Goal: Complete application form: Complete application form

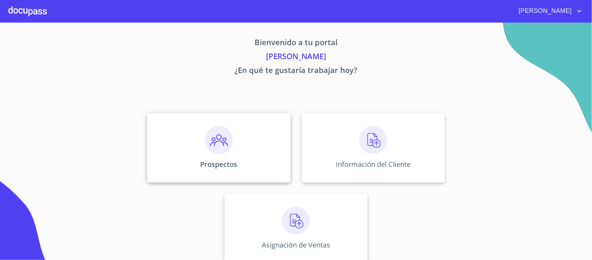
click at [214, 143] on img at bounding box center [219, 140] width 28 height 28
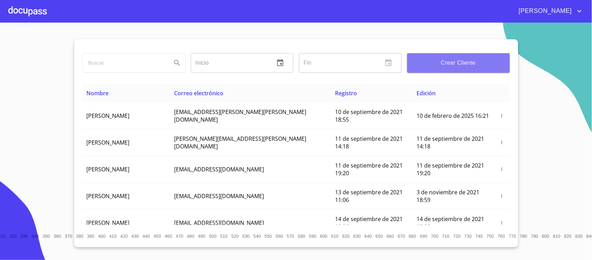
click at [455, 65] on span "Crear Cliente" at bounding box center [459, 63] width 92 height 10
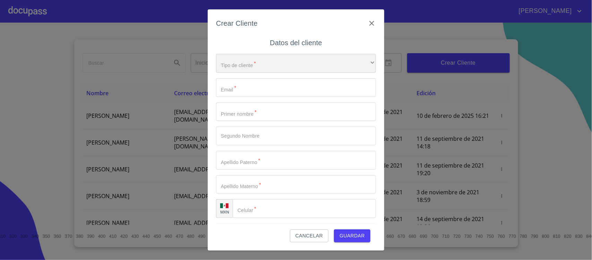
click at [267, 69] on div "​" at bounding box center [296, 63] width 160 height 19
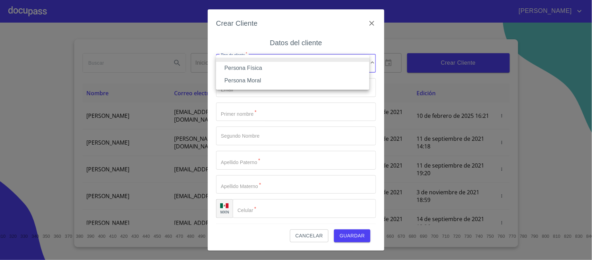
click at [259, 69] on li "Persona Física" at bounding box center [292, 68] width 153 height 12
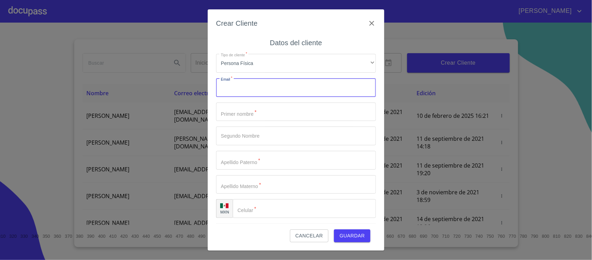
click at [247, 86] on input "Tipo de cliente   *" at bounding box center [296, 87] width 160 height 19
type input "rzaldivar1@yahoo.com"
click at [285, 115] on input "Tipo de cliente   *" at bounding box center [296, 111] width 160 height 19
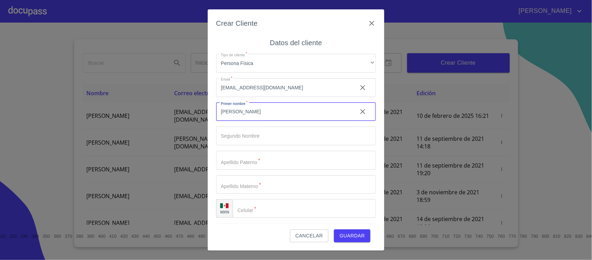
type input "[PERSON_NAME]"
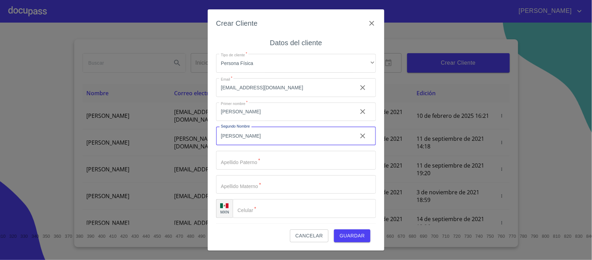
type input "[PERSON_NAME]"
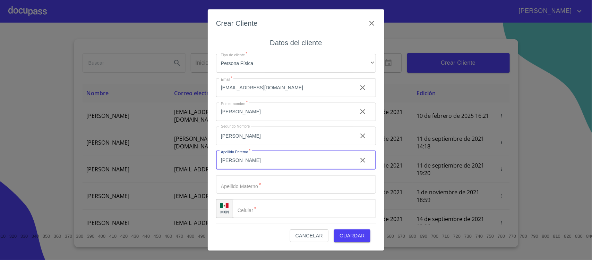
type input "[PERSON_NAME]"
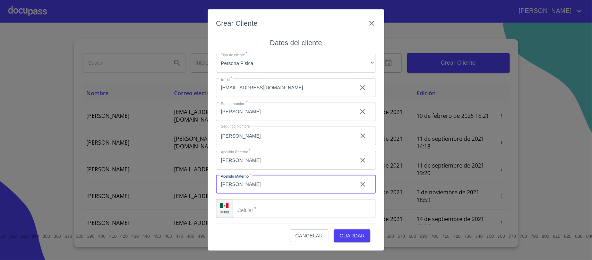
type input "[PERSON_NAME]"
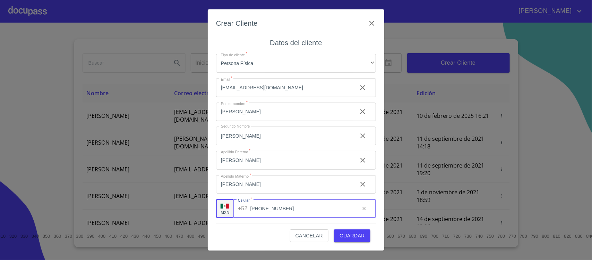
type input "[PHONE_NUMBER]"
click at [352, 237] on span "Guardar" at bounding box center [352, 235] width 25 height 9
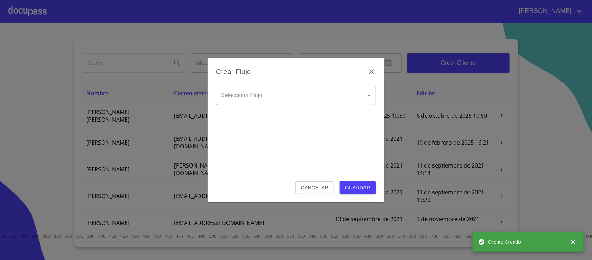
click at [253, 98] on body "Ricardo Inicio ​ Fin ​ Crear Cliente Nombre Correo electrónico Registro Edición…" at bounding box center [296, 130] width 592 height 260
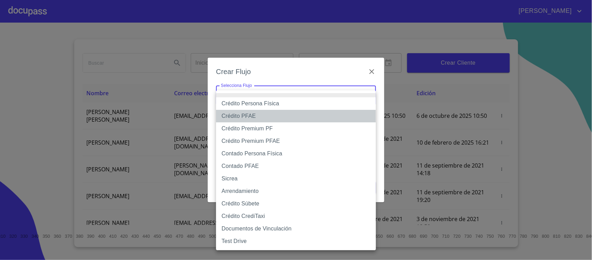
click at [244, 116] on li "Crédito PFAE" at bounding box center [296, 116] width 160 height 12
type input "60bfa0150d9865ccc24afd7c"
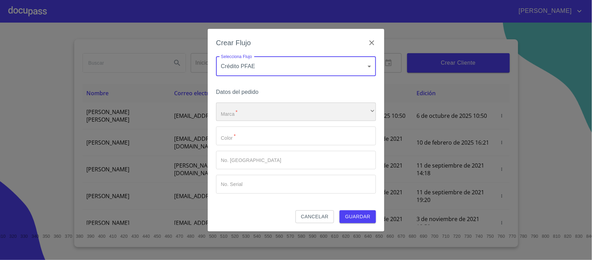
click at [243, 116] on div "​" at bounding box center [296, 111] width 160 height 19
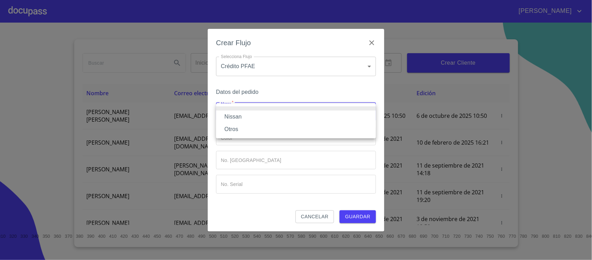
click at [243, 116] on li "Nissan" at bounding box center [296, 116] width 160 height 12
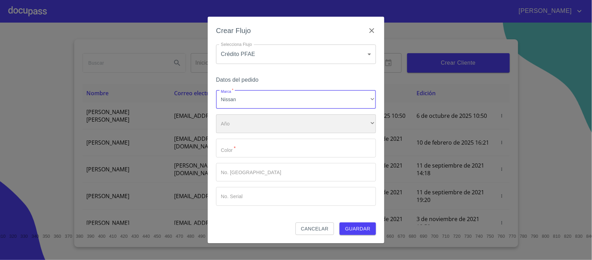
click at [239, 128] on div "​" at bounding box center [296, 123] width 160 height 19
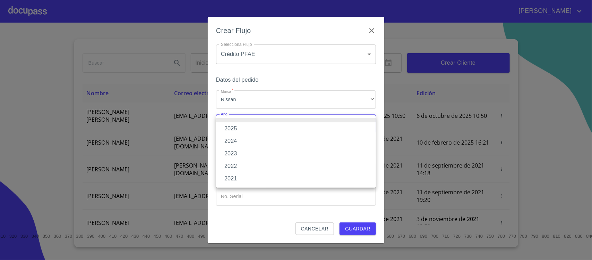
click at [238, 129] on li "2025" at bounding box center [296, 128] width 160 height 12
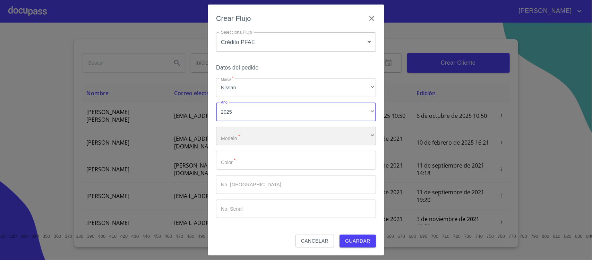
click at [236, 136] on div "​" at bounding box center [296, 136] width 160 height 19
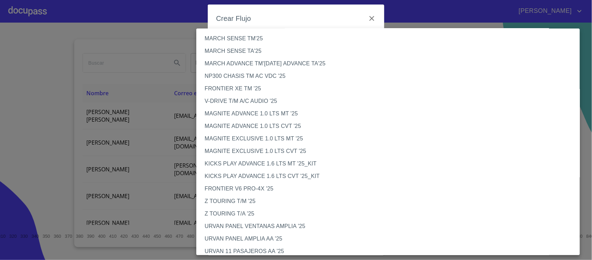
scroll to position [43, 0]
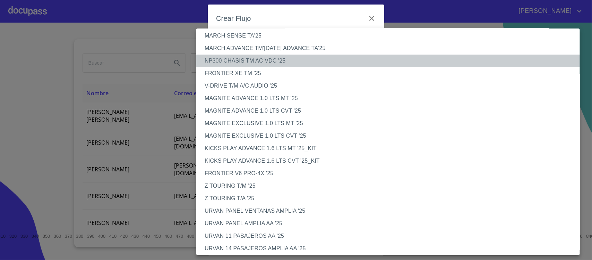
click at [268, 61] on li "NP300 CHASIS TM AC VDC '25" at bounding box center [391, 60] width 390 height 12
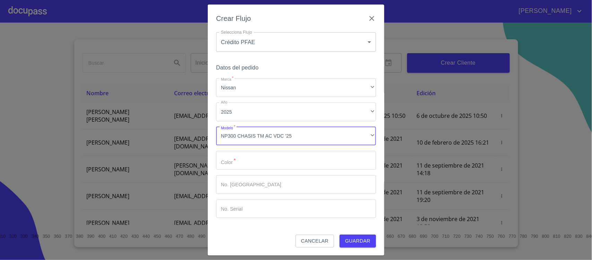
click at [268, 158] on input "Marca   *" at bounding box center [296, 160] width 160 height 19
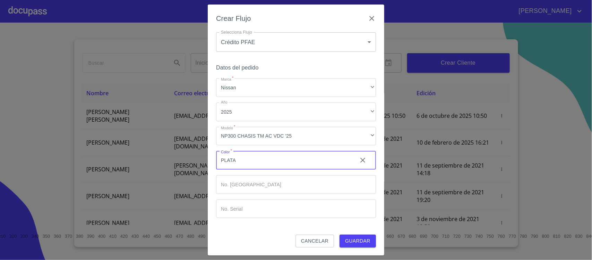
type input "PLATA"
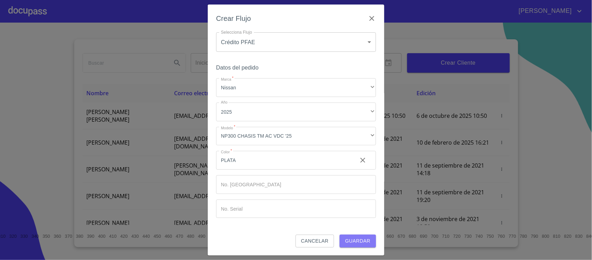
click at [350, 242] on span "Guardar" at bounding box center [357, 240] width 25 height 9
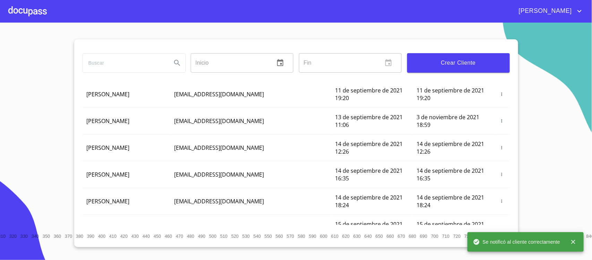
scroll to position [0, 0]
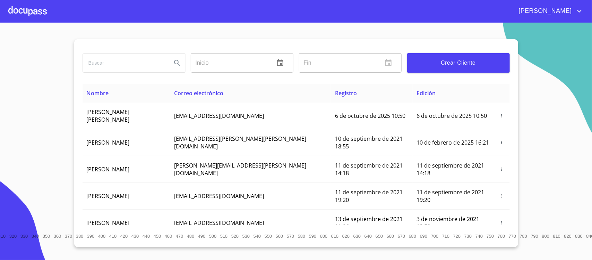
click at [18, 9] on div at bounding box center [27, 11] width 39 height 22
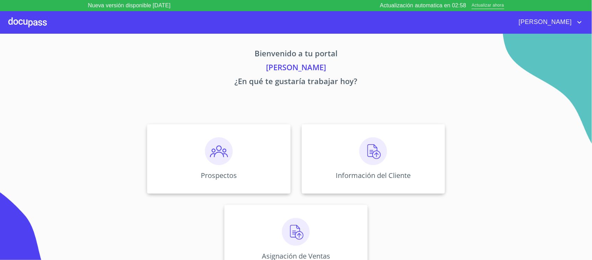
click at [483, 2] on span "Actualizar ahora" at bounding box center [488, 5] width 32 height 7
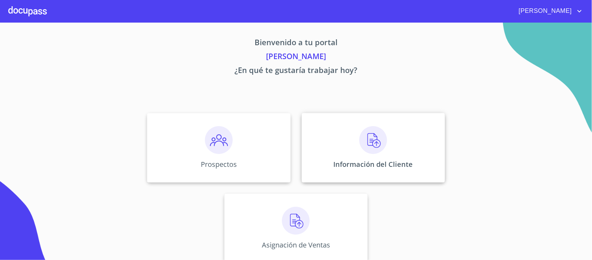
click at [365, 141] on img at bounding box center [374, 140] width 28 height 28
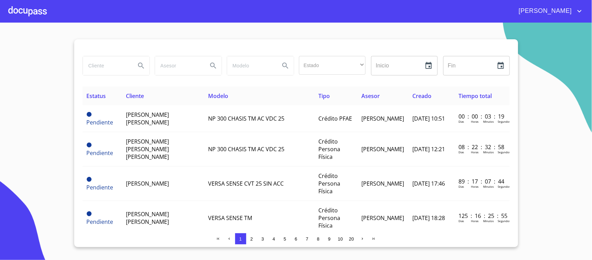
click at [14, 11] on div at bounding box center [27, 11] width 39 height 22
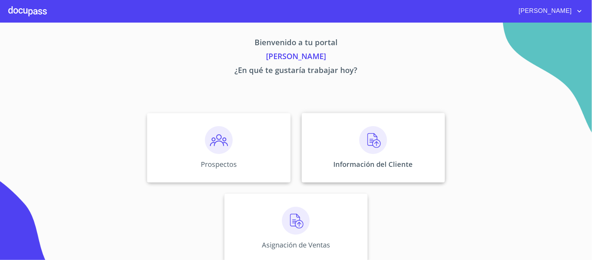
click at [360, 146] on img at bounding box center [374, 140] width 28 height 28
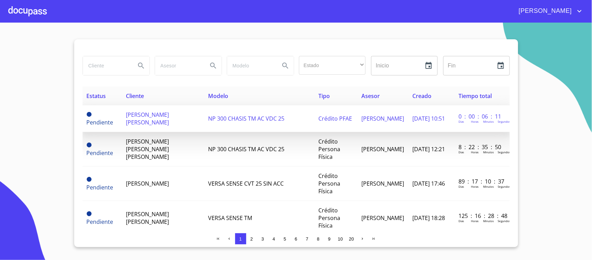
click at [155, 118] on span "[PERSON_NAME] [PERSON_NAME]" at bounding box center [147, 118] width 43 height 15
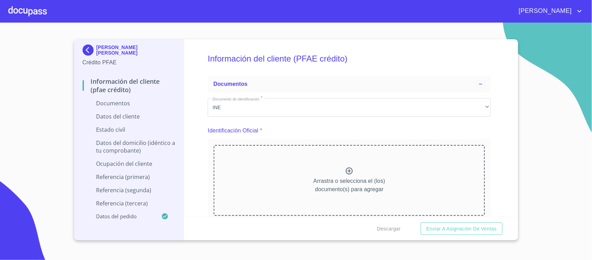
click at [493, 111] on div "Información del cliente (PFAE crédito) Documentos Documento de identificación. …" at bounding box center [349, 127] width 331 height 177
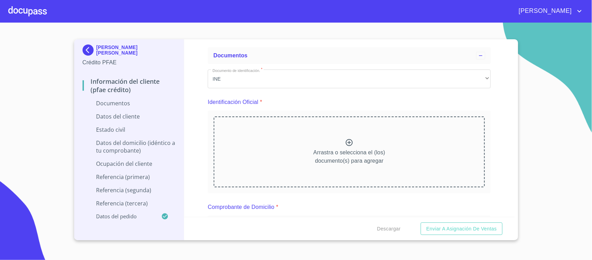
scroll to position [43, 0]
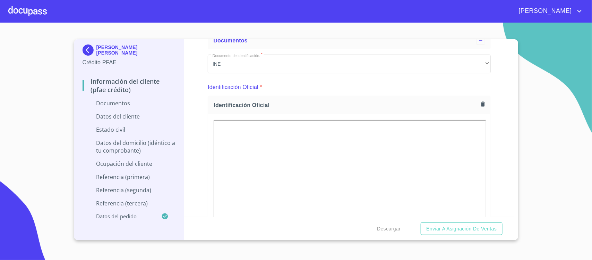
click at [497, 106] on div "Información del cliente (PFAE crédito) Documentos Documento de identificación. …" at bounding box center [349, 127] width 331 height 177
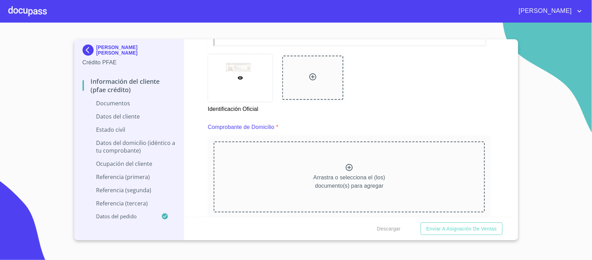
scroll to position [347, 0]
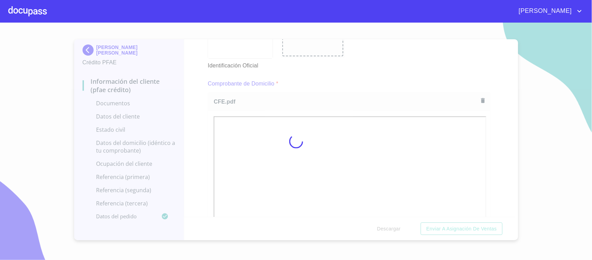
click at [493, 127] on div at bounding box center [296, 141] width 592 height 237
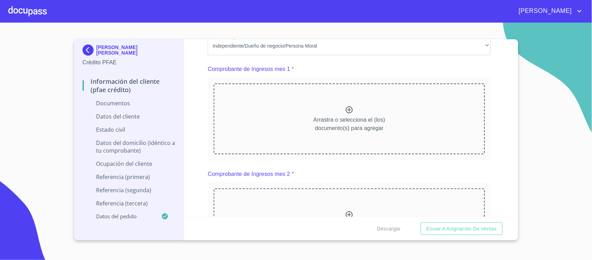
scroll to position [651, 0]
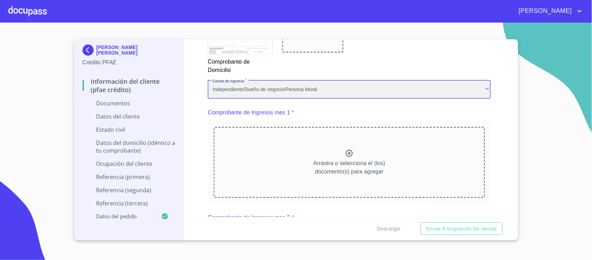
click at [335, 89] on div "Independiente/Dueño de negocio/Persona Moral" at bounding box center [349, 89] width 283 height 19
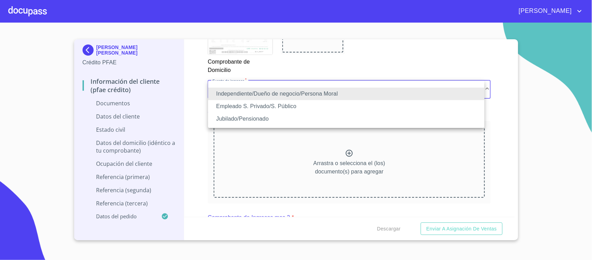
click at [330, 92] on li "Independiente/Dueño de negocio/Persona Moral" at bounding box center [346, 93] width 277 height 12
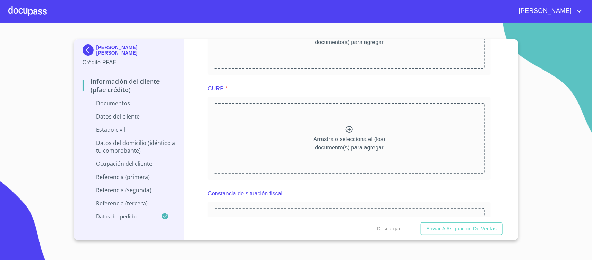
scroll to position [998, 0]
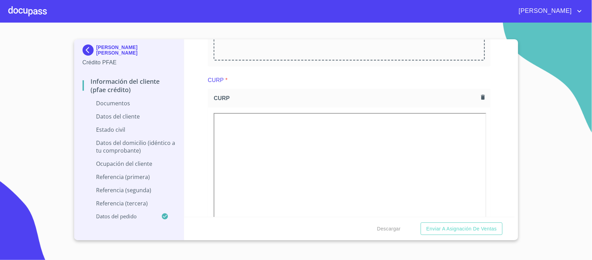
click at [499, 157] on div "Información del cliente (PFAE crédito) Documentos Documento de identificación. …" at bounding box center [349, 127] width 331 height 177
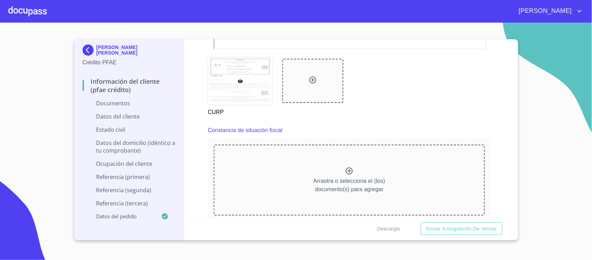
scroll to position [1302, 0]
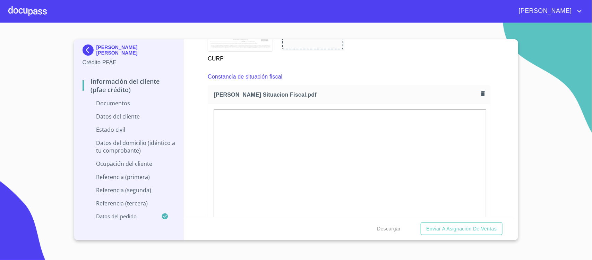
click at [495, 119] on div "Información del cliente (PFAE crédito) Documentos Documento de identificación. …" at bounding box center [349, 127] width 331 height 177
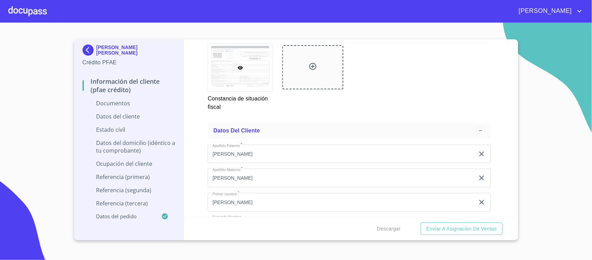
scroll to position [1649, 0]
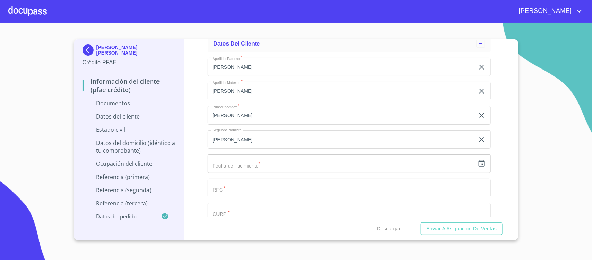
click at [479, 161] on icon "button" at bounding box center [482, 163] width 6 height 7
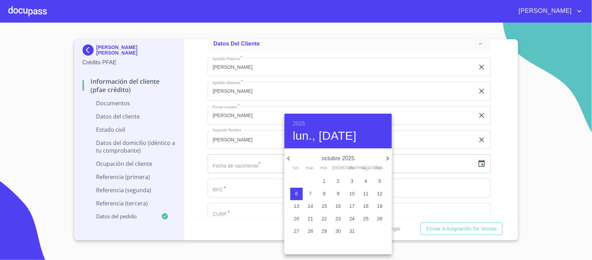
click at [294, 124] on h6 "2025" at bounding box center [299, 124] width 12 height 10
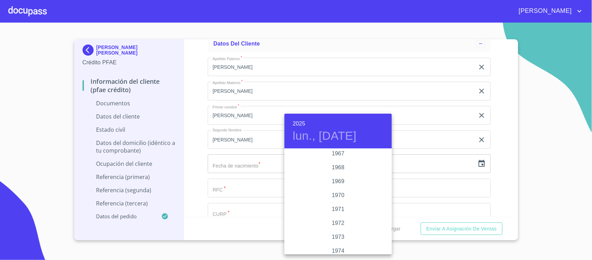
scroll to position [527, 0]
click at [334, 155] on div "1963" at bounding box center [339, 157] width 108 height 14
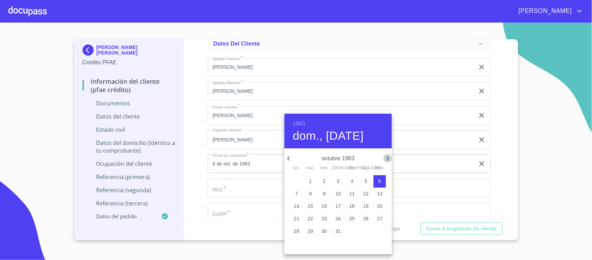
click at [389, 159] on icon "button" at bounding box center [388, 158] width 8 height 8
click at [351, 230] on p "29" at bounding box center [353, 230] width 6 height 7
type input "29 de nov. de 1963"
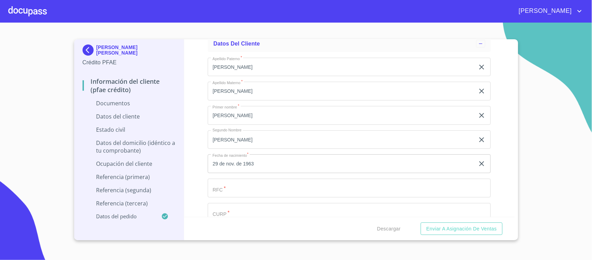
click at [228, 188] on input "Documento de identificación.   *" at bounding box center [349, 187] width 283 height 19
paste input "ZAMR631129139"
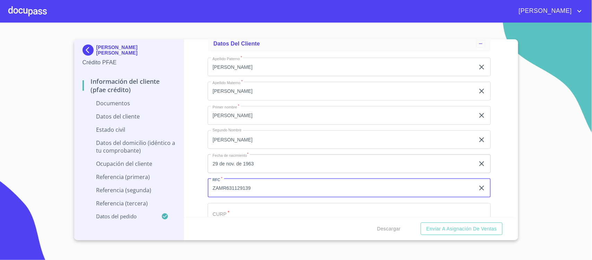
type input "ZAMR631129139"
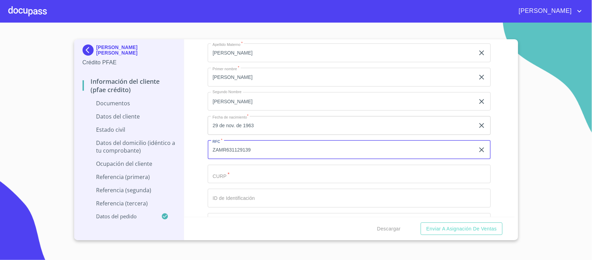
scroll to position [1735, 0]
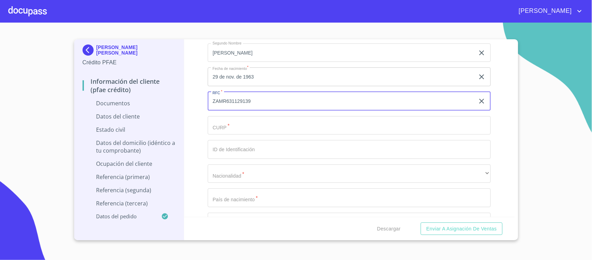
click at [221, 124] on input "Documento de identificación.   *" at bounding box center [349, 125] width 283 height 19
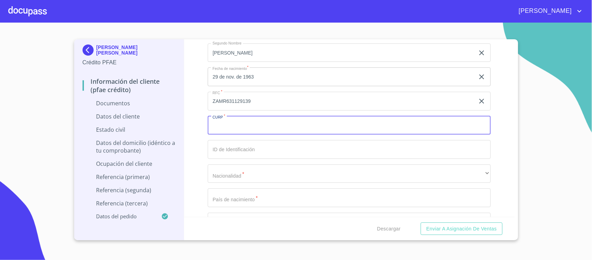
paste input "ZAMR631129HDFLDB06"
type input "ZAMR631129HDFLDB06"
click at [233, 149] on input "Documento de identificación.   *" at bounding box center [349, 149] width 283 height 19
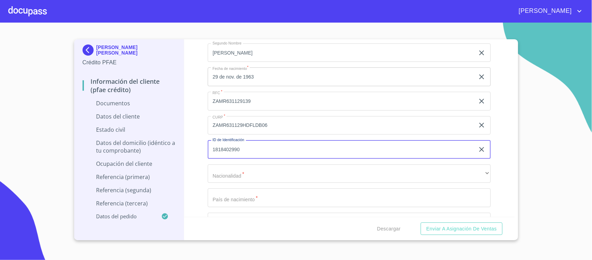
type input "1818402990"
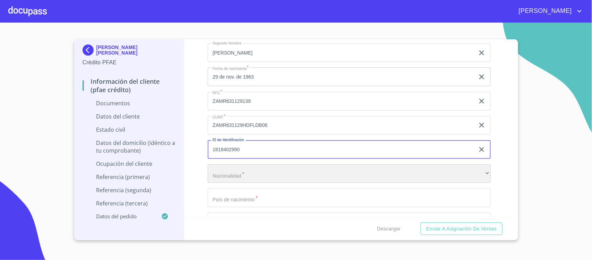
click at [225, 174] on div "​" at bounding box center [349, 173] width 283 height 19
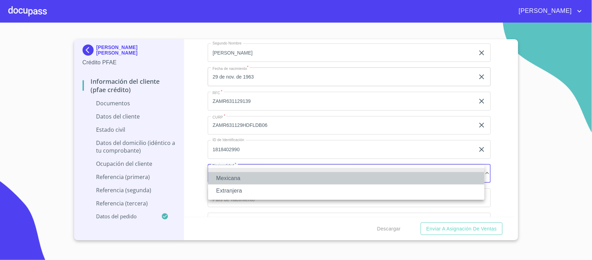
click at [230, 178] on li "Mexicana" at bounding box center [346, 178] width 277 height 12
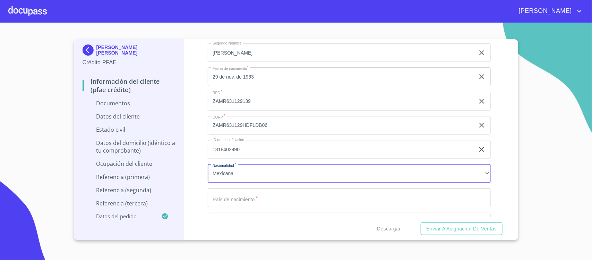
click at [254, 196] on input "Documento de identificación.   *" at bounding box center [349, 197] width 283 height 19
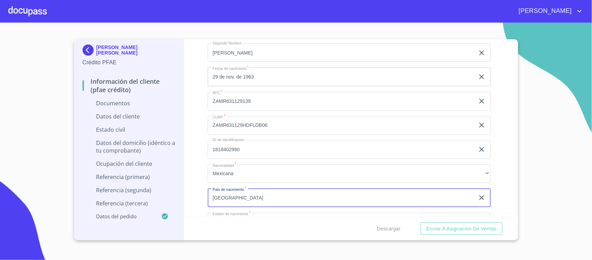
type input "[GEOGRAPHIC_DATA]"
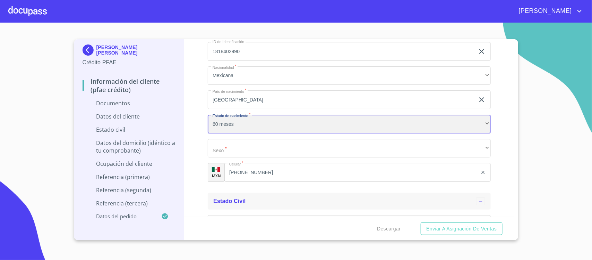
scroll to position [1836, 0]
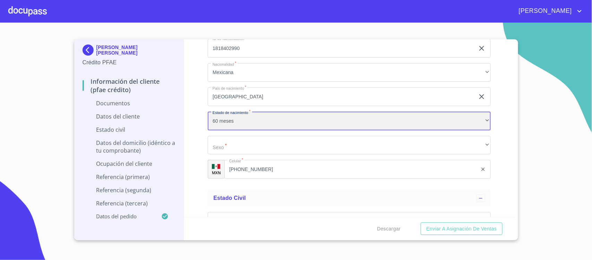
click at [238, 123] on div "60 meses" at bounding box center [349, 120] width 283 height 19
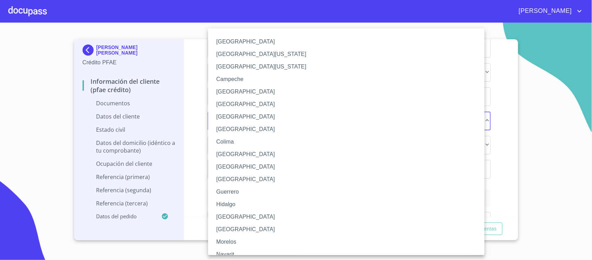
click at [238, 115] on li "[GEOGRAPHIC_DATA]" at bounding box center [349, 116] width 283 height 12
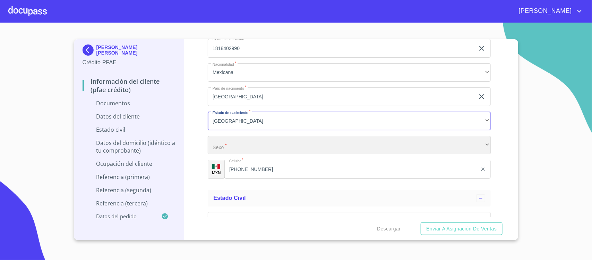
click at [226, 150] on div "​" at bounding box center [349, 145] width 283 height 19
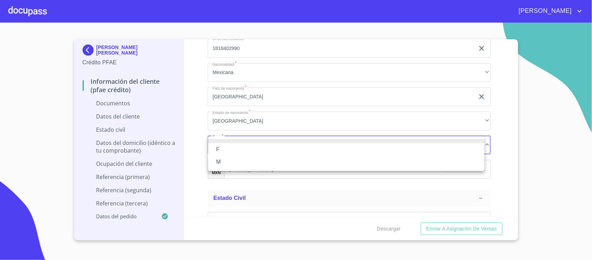
click at [219, 163] on li "M" at bounding box center [346, 161] width 277 height 12
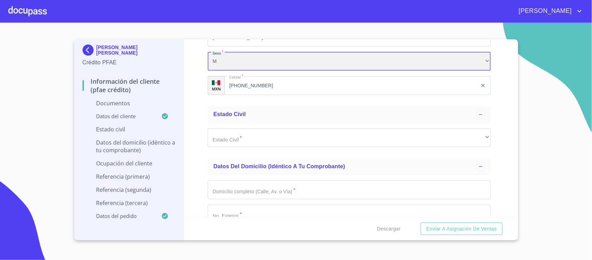
scroll to position [1923, 0]
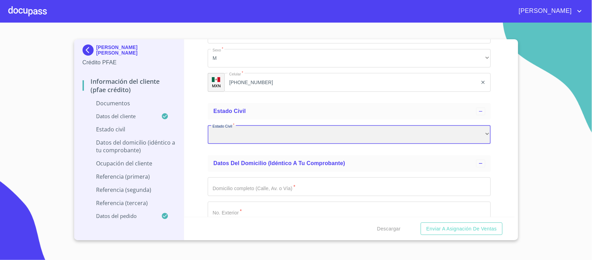
click at [260, 134] on div "​" at bounding box center [349, 134] width 283 height 19
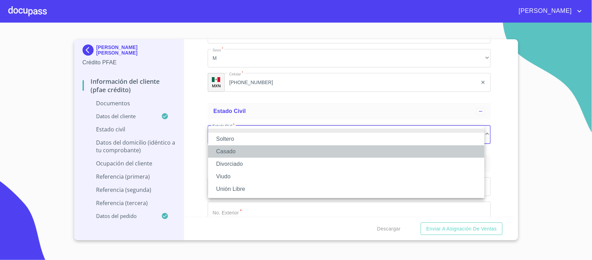
click at [228, 151] on li "Casado" at bounding box center [346, 151] width 277 height 12
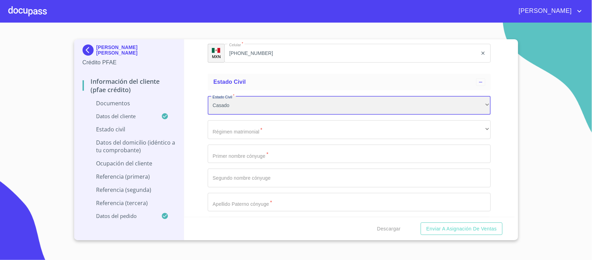
scroll to position [1967, 0]
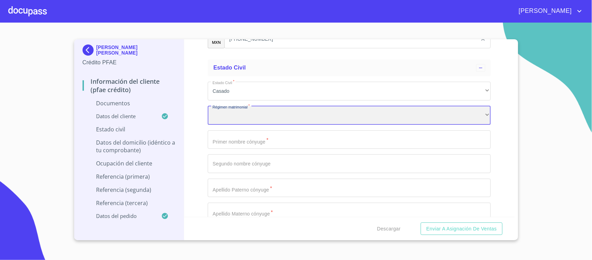
click at [255, 117] on div "​" at bounding box center [349, 115] width 283 height 19
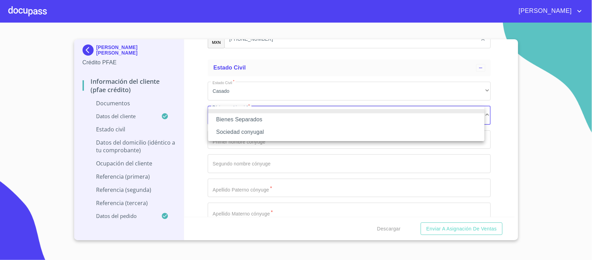
click at [247, 133] on li "Sociedad conyugal" at bounding box center [346, 132] width 277 height 12
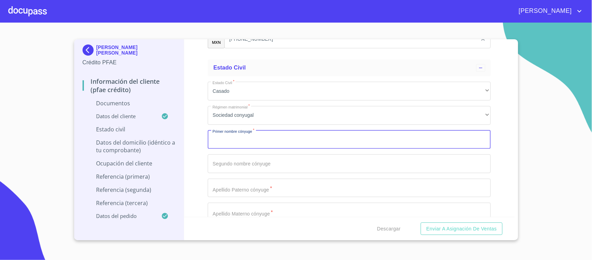
click at [244, 137] on input "Documento de identificación.   *" at bounding box center [349, 139] width 283 height 19
type input "[PERSON_NAME]"
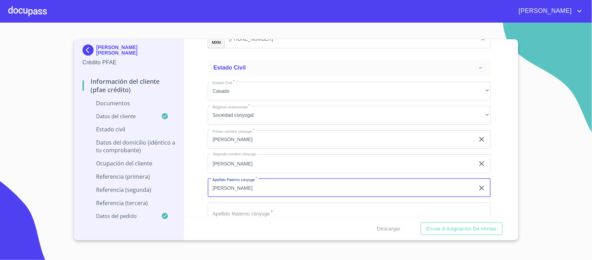
type input "[PERSON_NAME]"
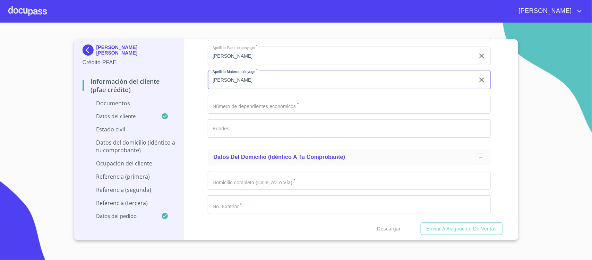
scroll to position [2101, 0]
type input "[PERSON_NAME]"
click at [249, 106] on input "Documento de identificación.   *" at bounding box center [349, 102] width 283 height 19
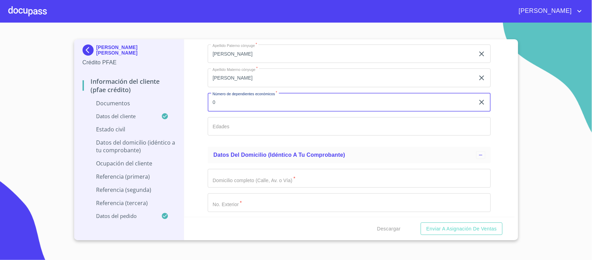
type input "0"
click at [246, 120] on input "Documento de identificación.   *" at bounding box center [349, 126] width 283 height 19
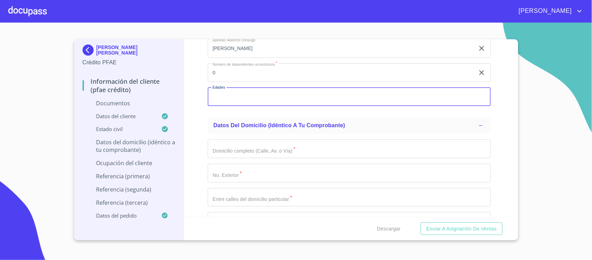
scroll to position [2187, 0]
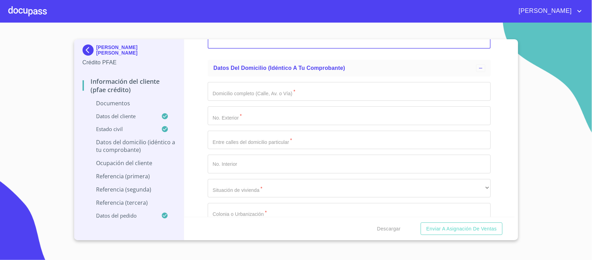
click at [231, 92] on input "Documento de identificación.   *" at bounding box center [349, 91] width 283 height 19
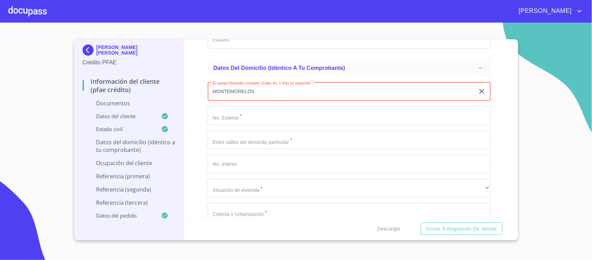
type input "MONTEMORELOS"
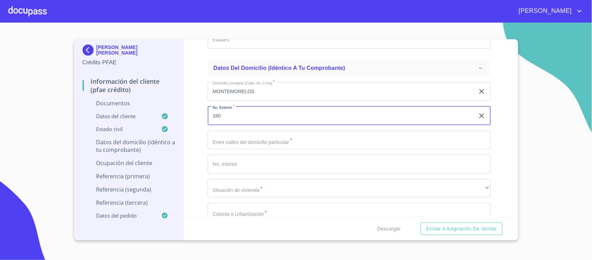
type input "180"
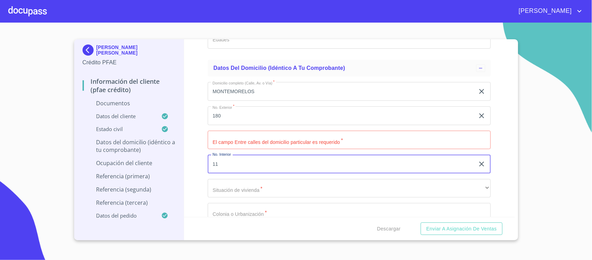
type input "11"
click at [222, 213] on input "Documento de identificación.   *" at bounding box center [349, 212] width 283 height 19
paste input "RINC DE [PERSON_NAME]"
type input "RINC DE [PERSON_NAME]"
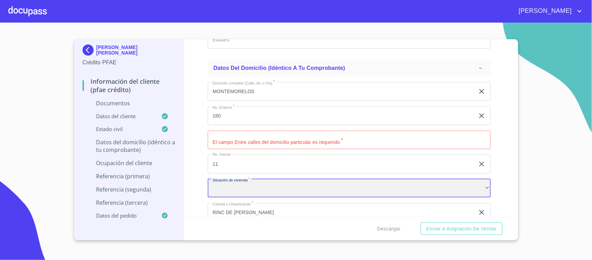
click at [219, 189] on div "​" at bounding box center [349, 188] width 283 height 19
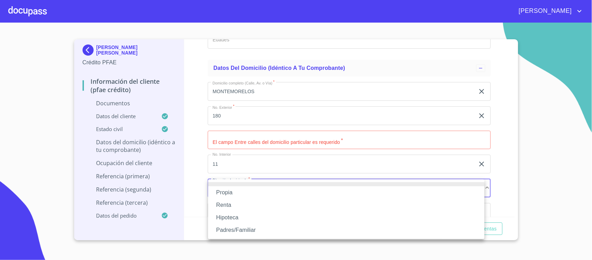
click at [219, 192] on li "Propia" at bounding box center [346, 192] width 277 height 12
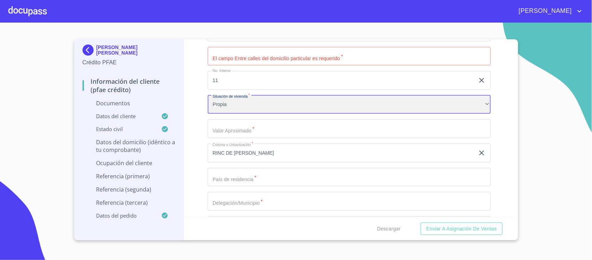
scroll to position [2274, 0]
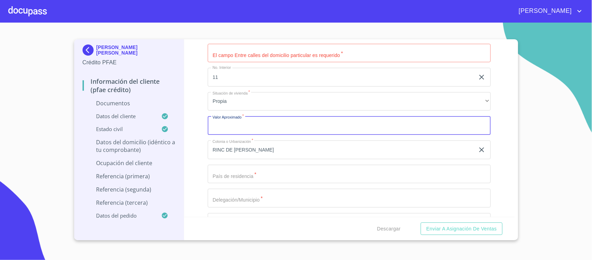
click at [226, 129] on input "Documento de identificación.   *" at bounding box center [349, 125] width 283 height 19
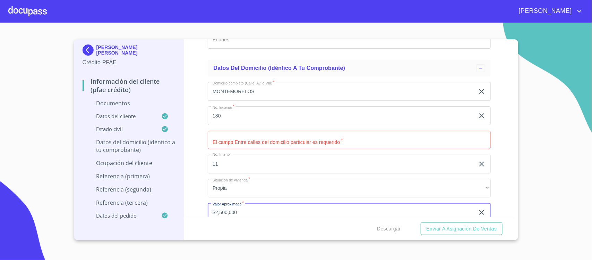
type input "$2,500,000"
click at [225, 138] on input "Documento de identificación.   *" at bounding box center [349, 140] width 283 height 19
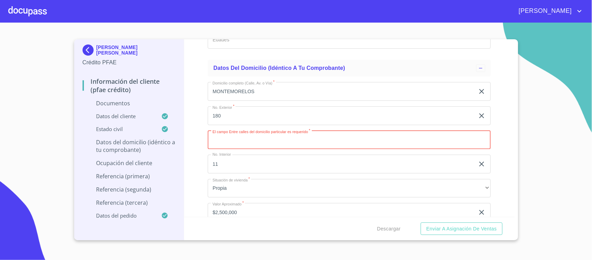
paste input "[PERSON_NAME]"
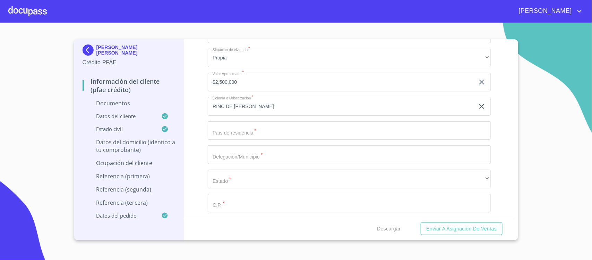
scroll to position [2361, 0]
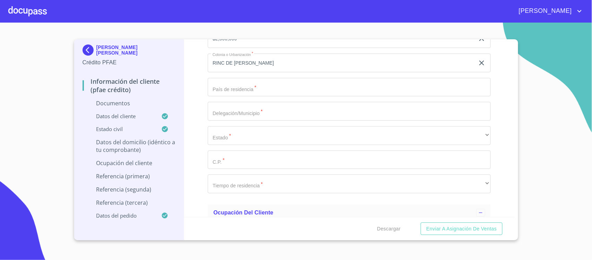
type input "[PERSON_NAME] Y PROLONGACION BOYERO"
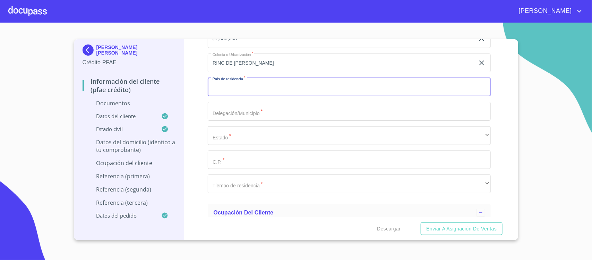
click at [235, 91] on input "Documento de identificación.   *" at bounding box center [349, 87] width 283 height 19
type input "[GEOGRAPHIC_DATA]"
click at [219, 113] on input "Documento de identificación.   *" at bounding box center [349, 111] width 283 height 19
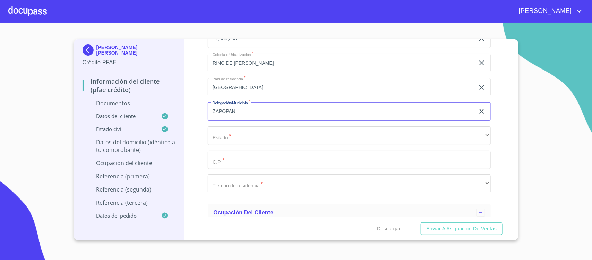
type input "ZAPOPAN"
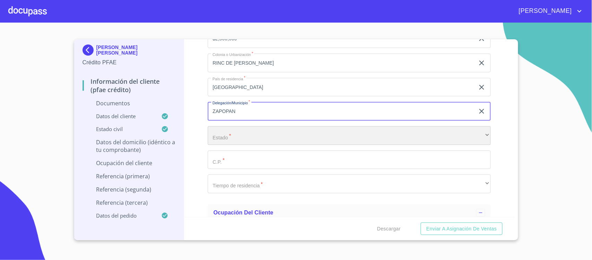
click at [266, 131] on div "​" at bounding box center [349, 135] width 283 height 19
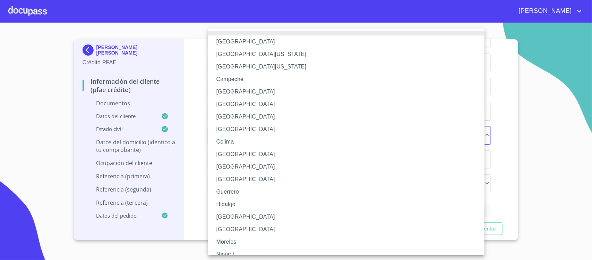
click at [223, 216] on li "[GEOGRAPHIC_DATA]" at bounding box center [349, 216] width 283 height 12
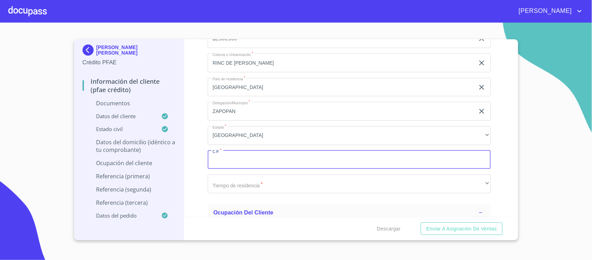
click at [238, 155] on input "Documento de identificación.   *" at bounding box center [349, 159] width 283 height 19
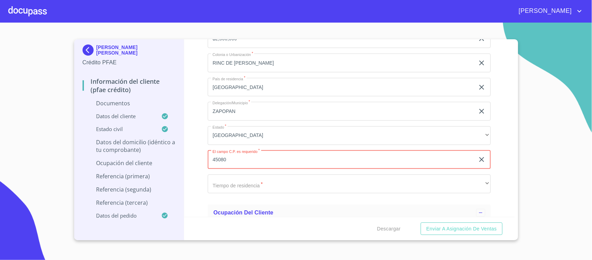
type input "45080"
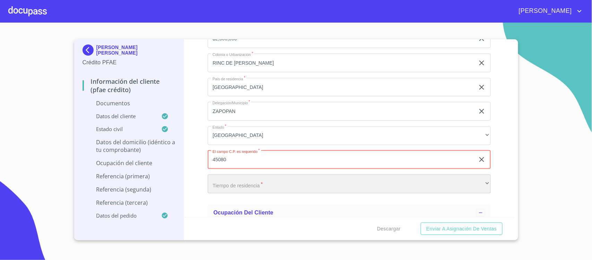
click at [229, 186] on div "​" at bounding box center [349, 183] width 283 height 19
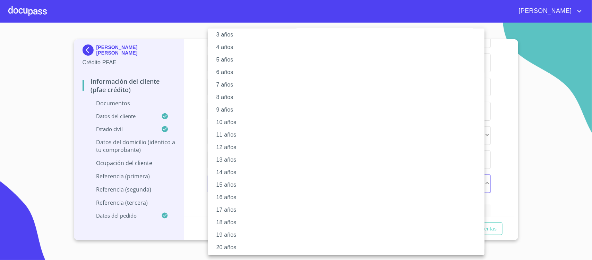
scroll to position [45, 0]
click at [222, 247] on li "20 años" at bounding box center [349, 246] width 283 height 12
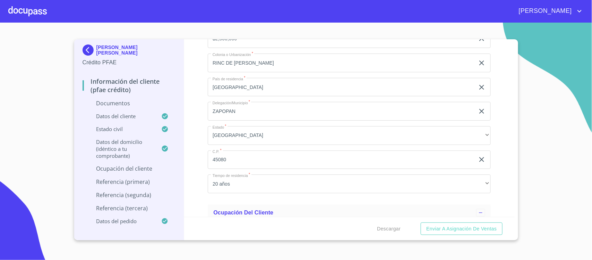
click at [195, 193] on div "Información del cliente (PFAE crédito) Documentos Documento de identificación. …" at bounding box center [349, 127] width 331 height 177
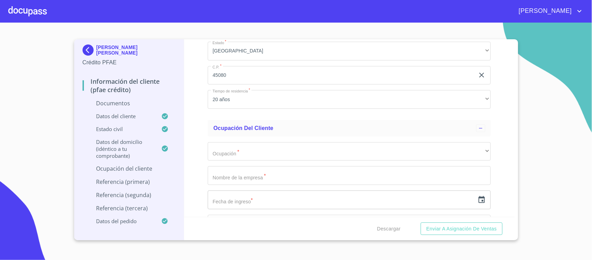
scroll to position [2448, 0]
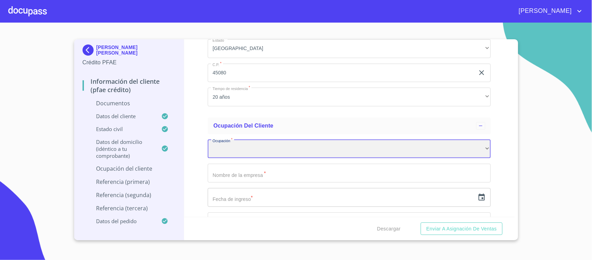
click at [237, 153] on div "​" at bounding box center [349, 149] width 283 height 19
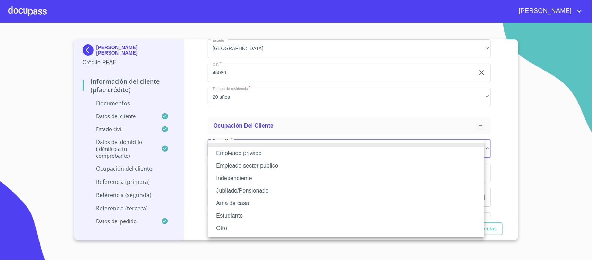
click at [235, 176] on li "Independiente" at bounding box center [346, 178] width 277 height 12
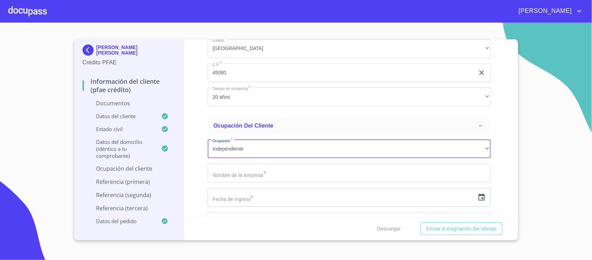
click at [241, 173] on input "Documento de identificación.   *" at bounding box center [349, 172] width 283 height 19
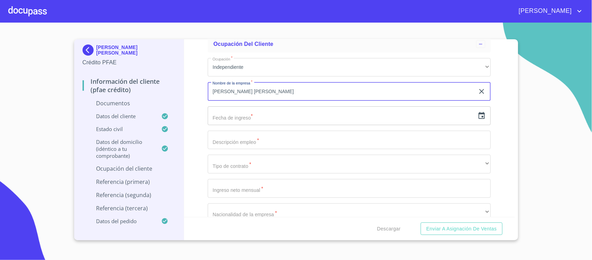
scroll to position [2534, 0]
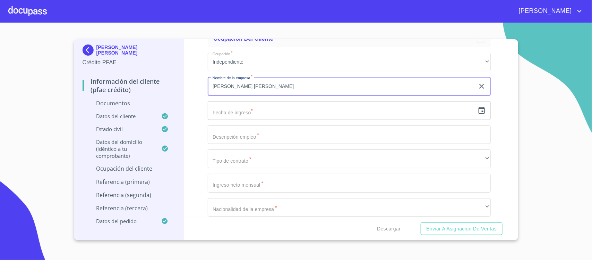
type input "[PERSON_NAME] [PERSON_NAME]"
click at [478, 109] on icon "button" at bounding box center [482, 110] width 8 height 8
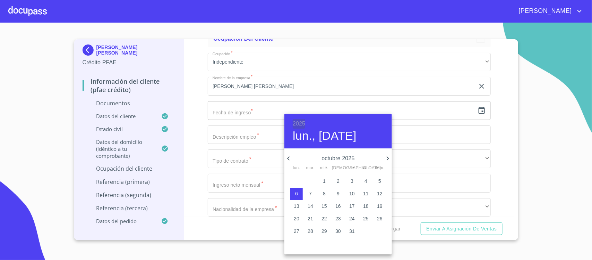
click at [298, 124] on h6 "2025" at bounding box center [299, 124] width 12 height 10
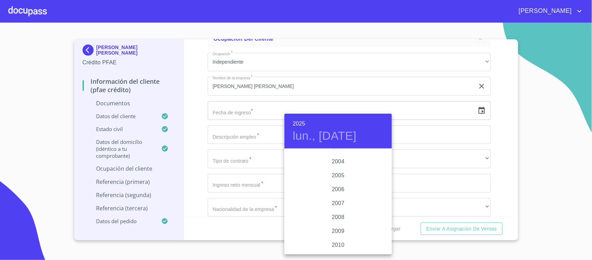
scroll to position [1073, 0]
click at [335, 234] on div "2008" at bounding box center [339, 235] width 108 height 14
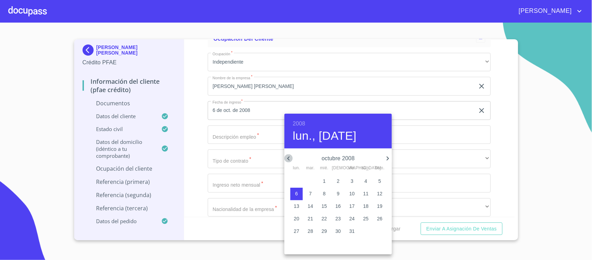
click at [291, 157] on icon "button" at bounding box center [289, 158] width 8 height 8
click at [310, 184] on p "1" at bounding box center [310, 180] width 3 height 7
type input "1 de [DATE]. de 2008"
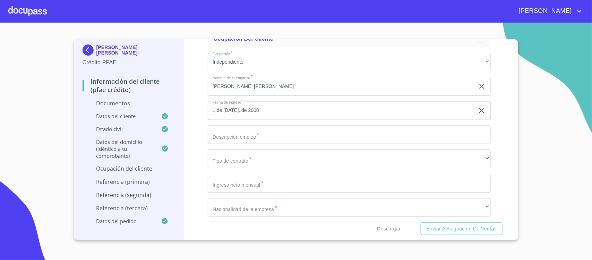
click at [251, 134] on input "Documento de identificación.   *" at bounding box center [349, 134] width 283 height 19
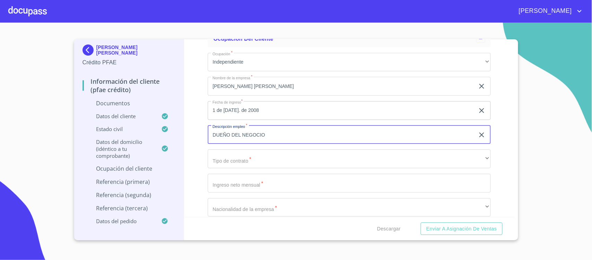
type input "DUEÑO DEL NEGOCIO"
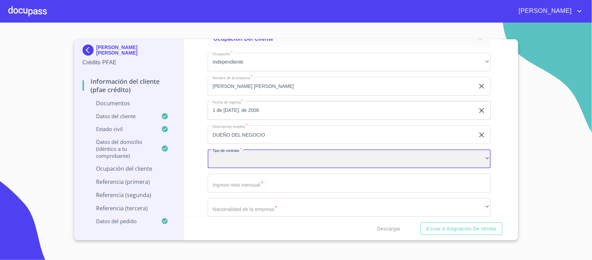
click at [241, 160] on div "​" at bounding box center [349, 158] width 283 height 19
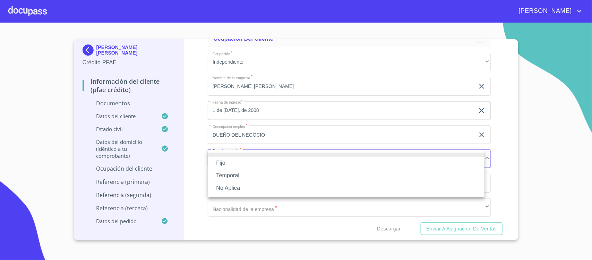
click at [227, 184] on li "No Aplica" at bounding box center [346, 188] width 277 height 12
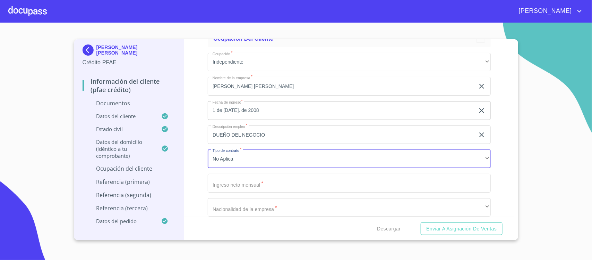
click at [229, 183] on input "Documento de identificación.   *" at bounding box center [349, 183] width 283 height 19
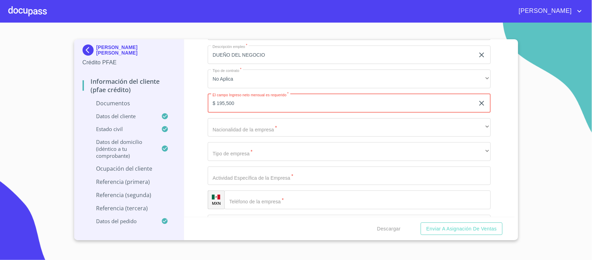
scroll to position [2621, 0]
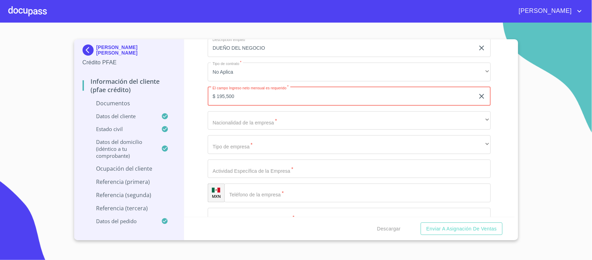
type input "$ 195,500"
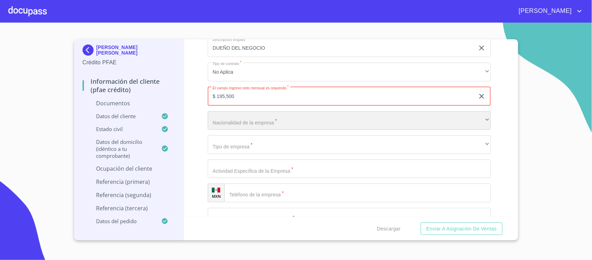
click at [247, 117] on div "​" at bounding box center [349, 120] width 283 height 19
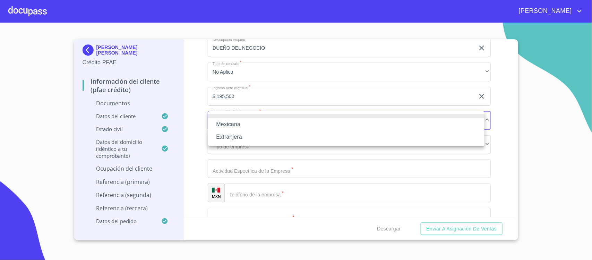
click at [238, 122] on li "Mexicana" at bounding box center [346, 124] width 277 height 12
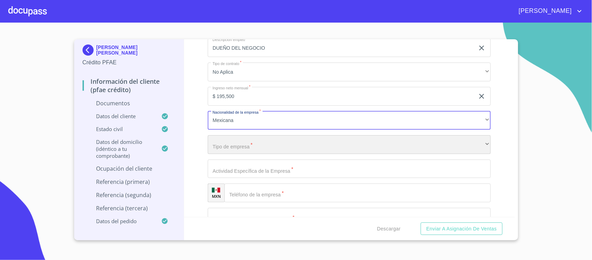
click at [235, 146] on div "​" at bounding box center [349, 144] width 283 height 19
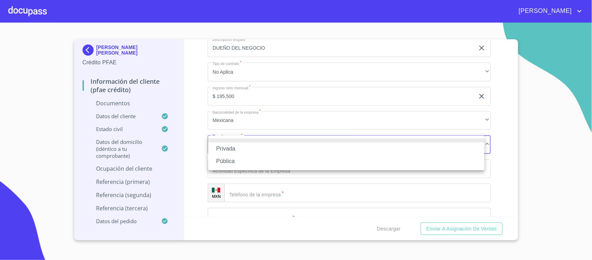
click at [235, 148] on li "Privada" at bounding box center [346, 148] width 277 height 12
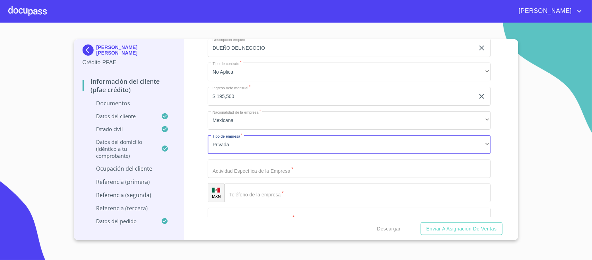
click at [249, 165] on input "Documento de identificación.   *" at bounding box center [349, 168] width 283 height 19
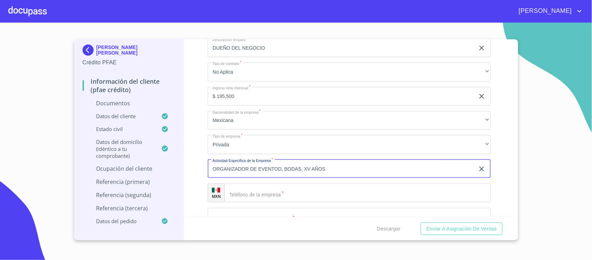
scroll to position [2665, 0]
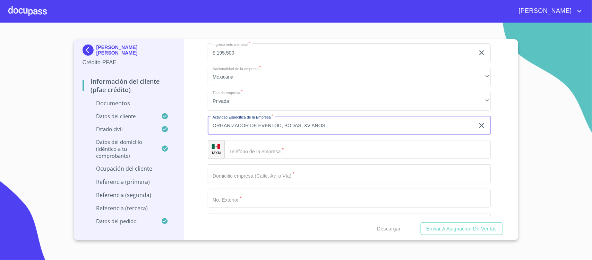
click at [278, 125] on input "ORGANIZADOR DE EVENTOD, BODAS, XV AÑOS" at bounding box center [341, 125] width 267 height 19
click at [260, 151] on input "Documento de identificación.   *" at bounding box center [358, 149] width 267 height 19
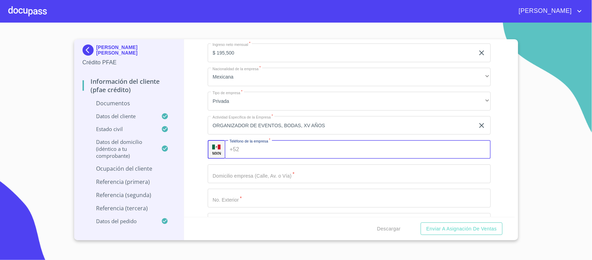
click at [284, 124] on input "ORGANIZADOR DE EVENTOS, BODAS, XV AÑOS" at bounding box center [341, 125] width 267 height 19
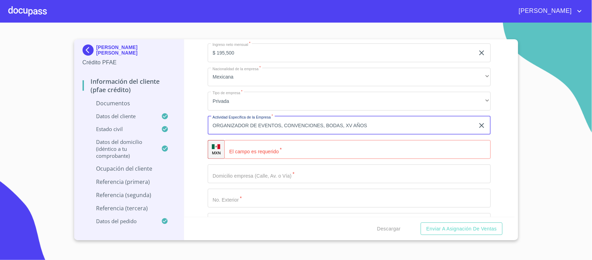
type input "ORGANIZADOR DE EVENTOS, CONVENCIONES, BODAS, XV AÑOS"
click at [237, 146] on div "​" at bounding box center [358, 149] width 267 height 19
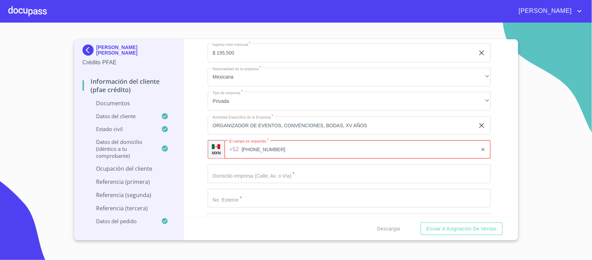
type input "[PHONE_NUMBER]"
click at [235, 174] on input "Documento de identificación.   *" at bounding box center [349, 173] width 283 height 19
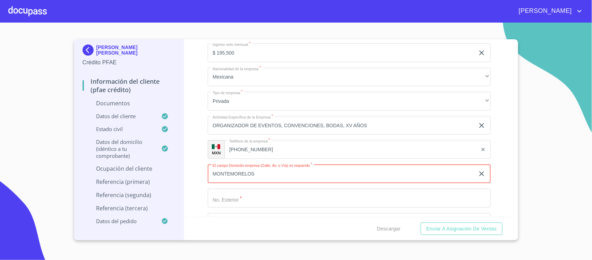
type input "MONTEMORELOS"
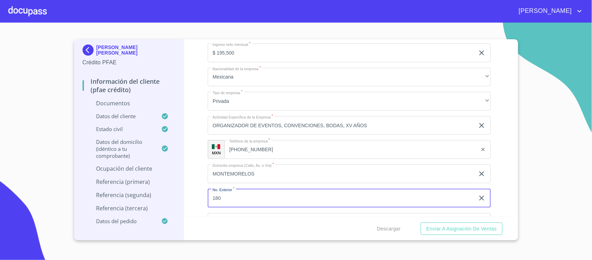
type input "180"
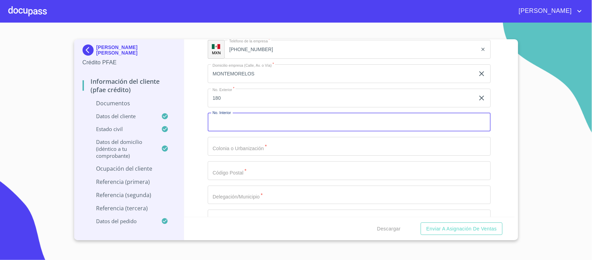
scroll to position [2765, 0]
type input "11"
click at [292, 149] on input "Documento de identificación.   *" at bounding box center [349, 145] width 283 height 19
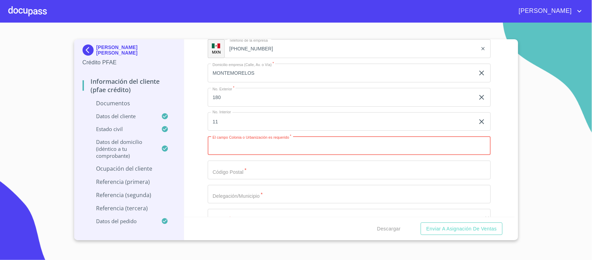
paste input "RINC DE [PERSON_NAME]"
type input "RINC DE [PERSON_NAME]"
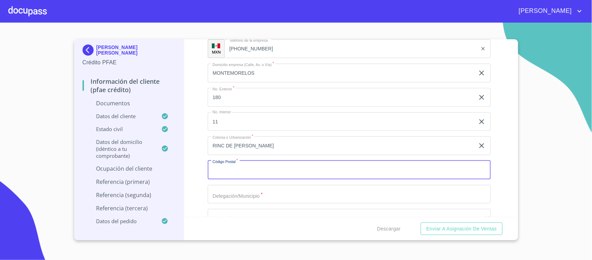
click at [240, 173] on input "Documento de identificación.   *" at bounding box center [349, 169] width 283 height 19
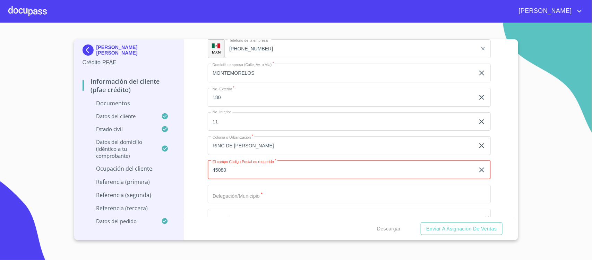
type input "45080"
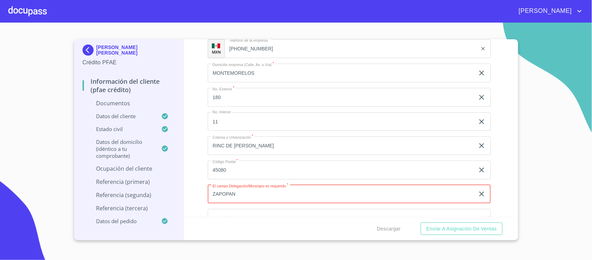
type input "ZAPOPAN"
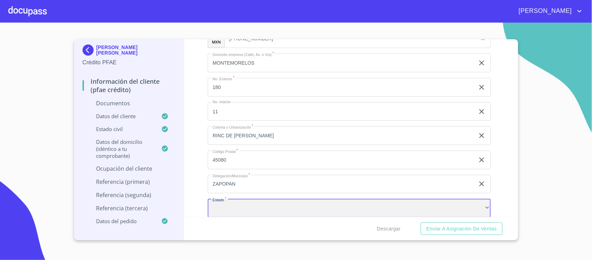
scroll to position [2862, 0]
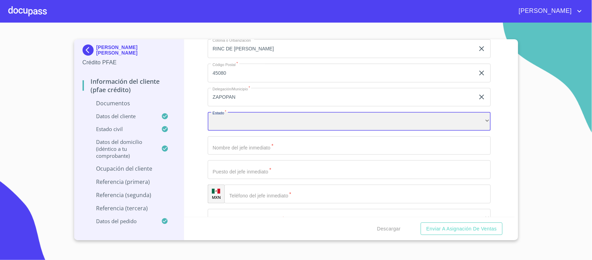
click at [243, 117] on div "​" at bounding box center [349, 121] width 283 height 19
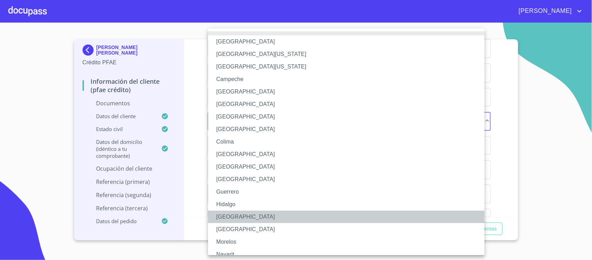
click at [231, 216] on li "[GEOGRAPHIC_DATA]" at bounding box center [349, 216] width 283 height 12
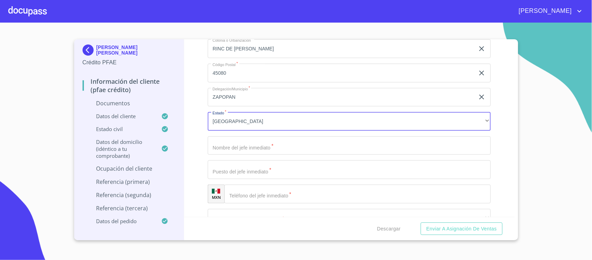
click at [227, 148] on input "Documento de identificación.   *" at bounding box center [349, 145] width 283 height 19
type input "EL MISMO"
click at [226, 171] on input "Documento de identificación.   *" at bounding box center [349, 169] width 283 height 19
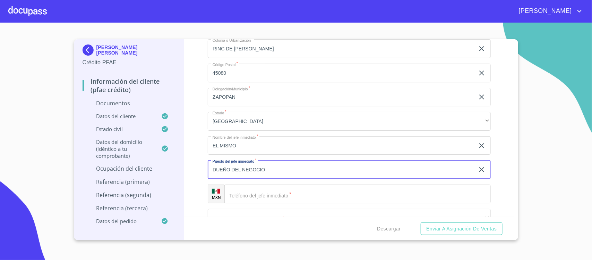
type input "DUEÑO DEL NEGOCIO"
click at [300, 196] on input "Documento de identificación.   *" at bounding box center [358, 193] width 267 height 19
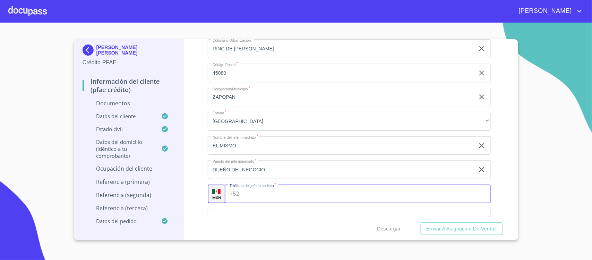
scroll to position [2906, 0]
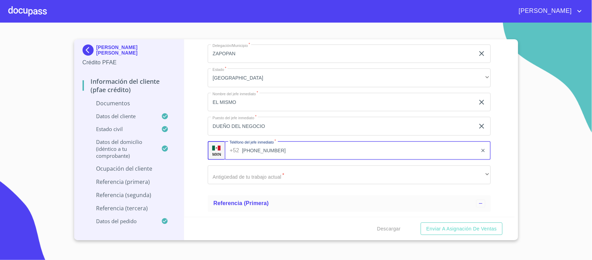
type input "[PHONE_NUMBER]"
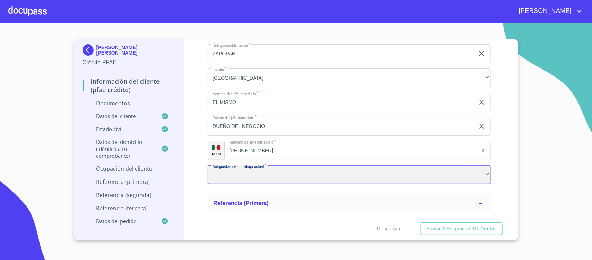
click at [222, 171] on div "​" at bounding box center [349, 174] width 283 height 19
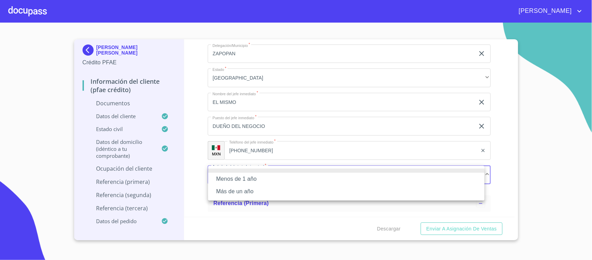
click at [232, 187] on li "Más de un año" at bounding box center [346, 191] width 277 height 12
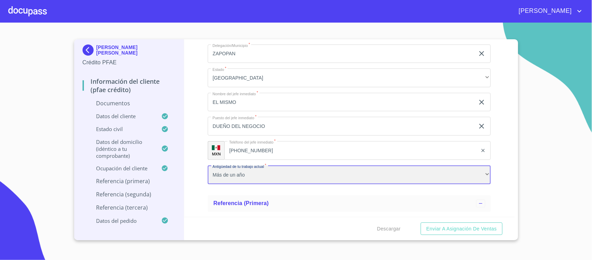
scroll to position [2992, 0]
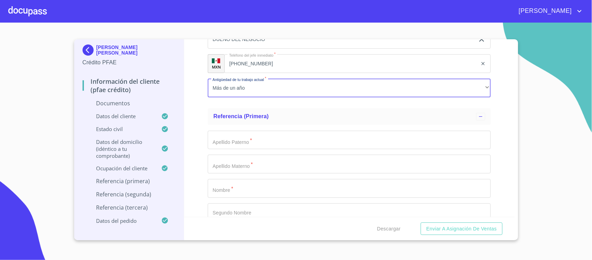
click at [233, 142] on input "Documento de identificación.   *" at bounding box center [349, 140] width 283 height 19
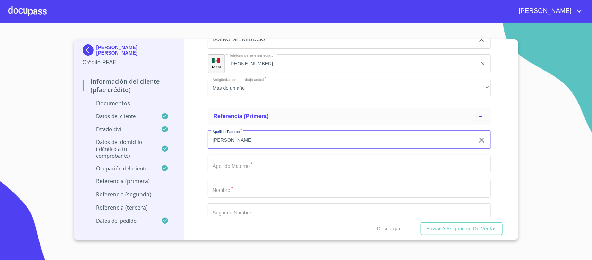
type input "[PERSON_NAME]"
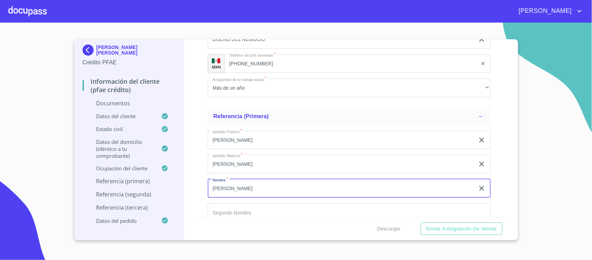
type input "[PERSON_NAME]"
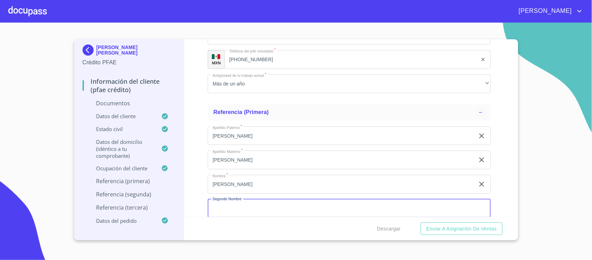
scroll to position [3100, 0]
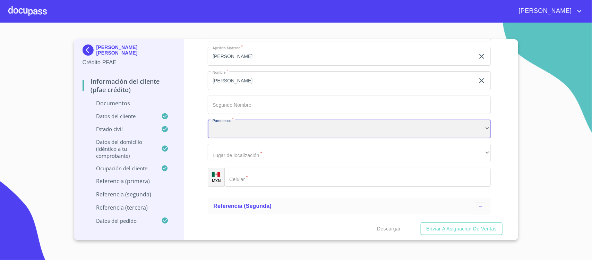
click at [237, 126] on div "​" at bounding box center [349, 128] width 283 height 19
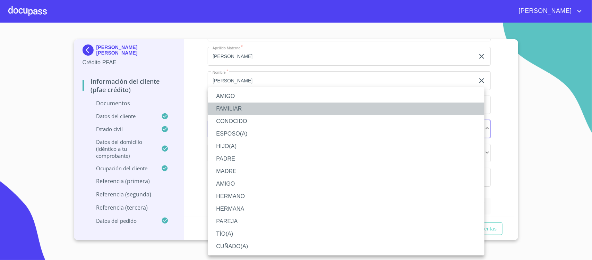
click at [226, 106] on li "FAMILIAR" at bounding box center [346, 108] width 277 height 12
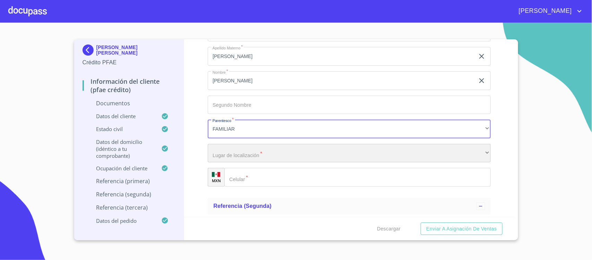
click at [239, 157] on div "​" at bounding box center [349, 153] width 283 height 19
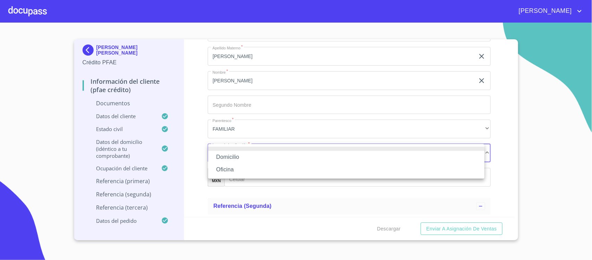
click at [229, 169] on li "Oficina" at bounding box center [346, 169] width 277 height 12
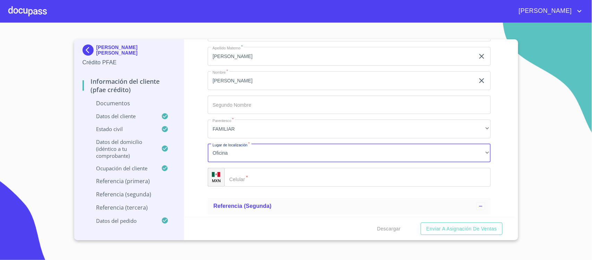
click at [264, 178] on input "Documento de identificación.   *" at bounding box center [358, 177] width 267 height 19
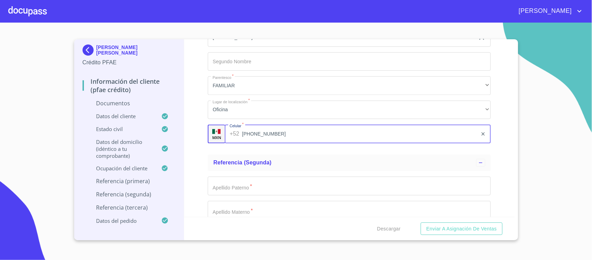
type input "[PHONE_NUMBER]"
click at [270, 185] on input "Documento de identificación.   *" at bounding box center [349, 185] width 283 height 19
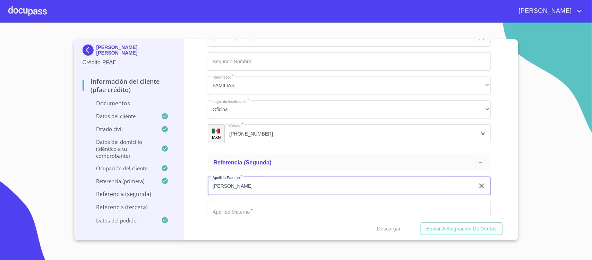
type input "[PERSON_NAME]"
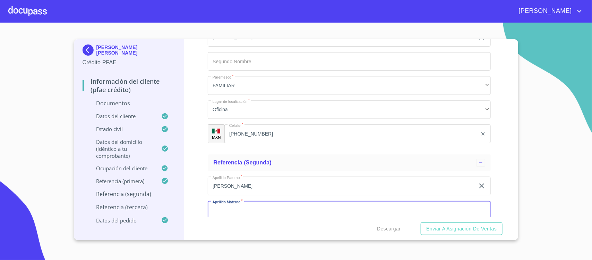
scroll to position [3145, 0]
type input "[PERSON_NAME]"
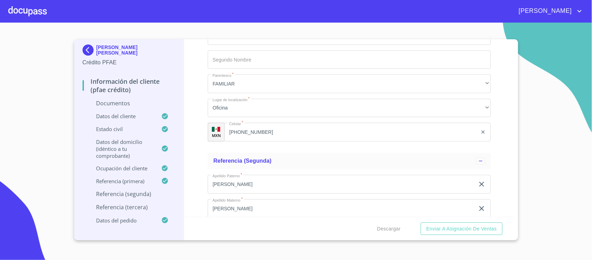
scroll to position [3249, 0]
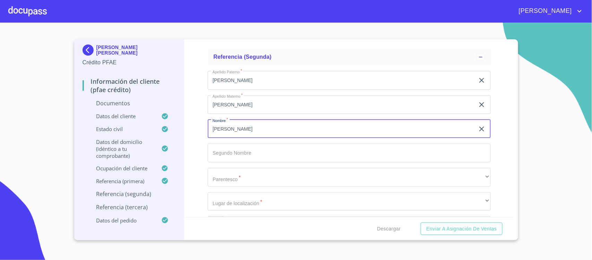
type input "[PERSON_NAME]"
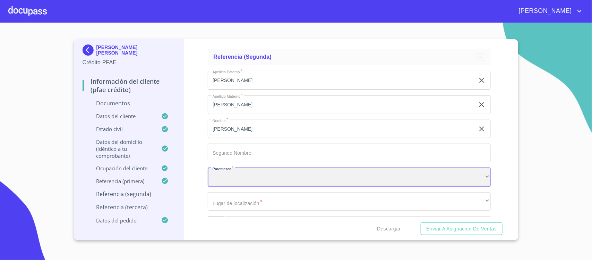
click at [257, 179] on div "​" at bounding box center [349, 177] width 283 height 19
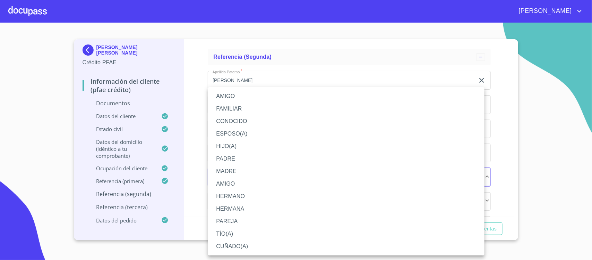
click at [235, 110] on li "FAMILIAR" at bounding box center [346, 108] width 277 height 12
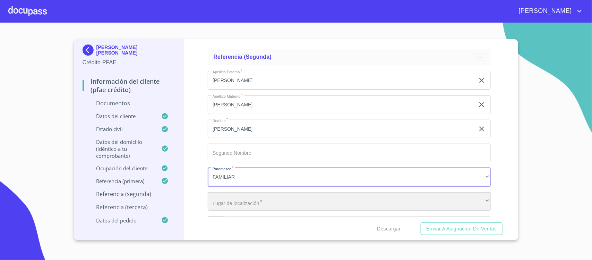
click at [233, 199] on div "​" at bounding box center [349, 201] width 283 height 19
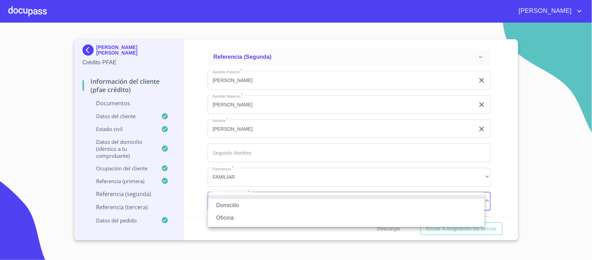
click at [228, 216] on li "Oficina" at bounding box center [346, 217] width 277 height 12
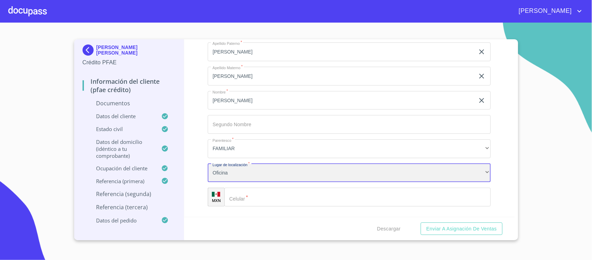
scroll to position [3292, 0]
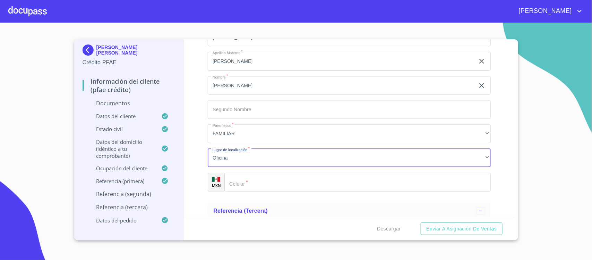
click at [244, 181] on input "Documento de identificación.   *" at bounding box center [358, 182] width 267 height 19
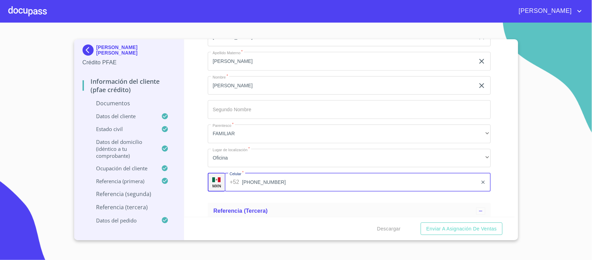
type input "[PHONE_NUMBER]"
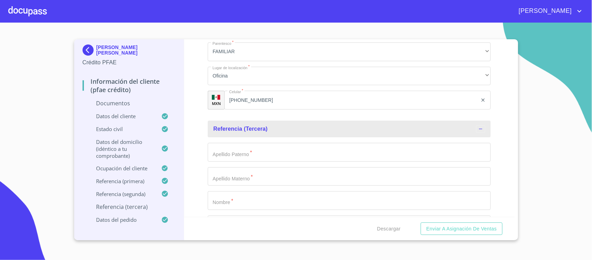
scroll to position [3381, 0]
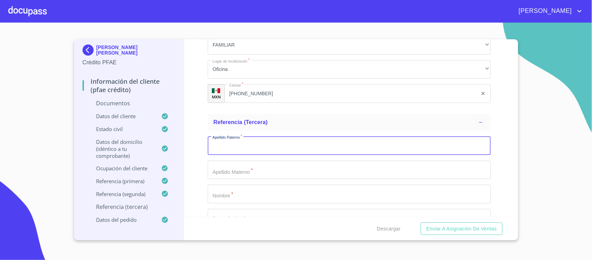
click at [241, 144] on input "Documento de identificación.   *" at bounding box center [349, 145] width 283 height 19
type input "[PERSON_NAME]"
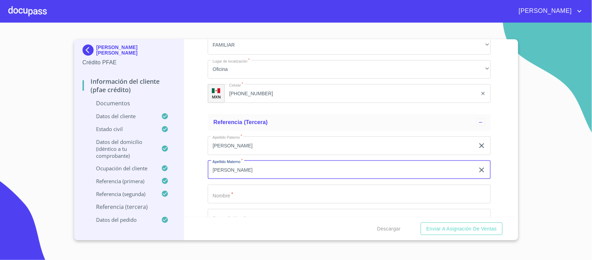
type input "[PERSON_NAME]"
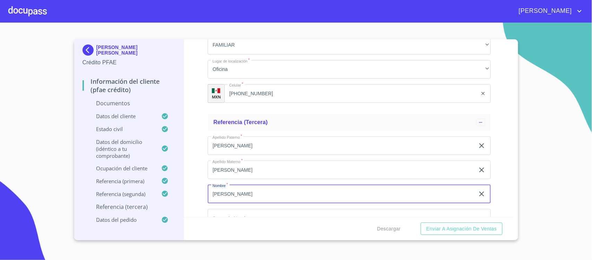
type input "[PERSON_NAME]"
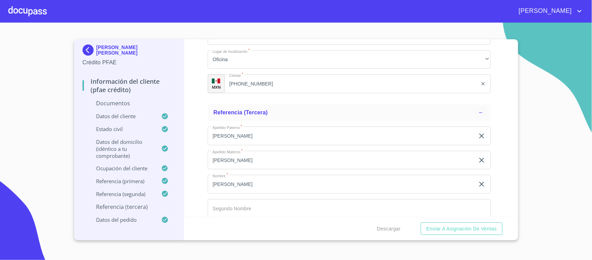
scroll to position [3494, 0]
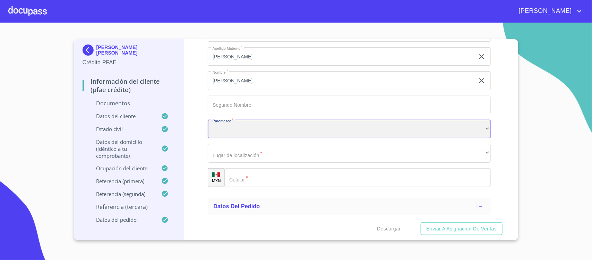
click at [234, 134] on div "​" at bounding box center [349, 129] width 283 height 19
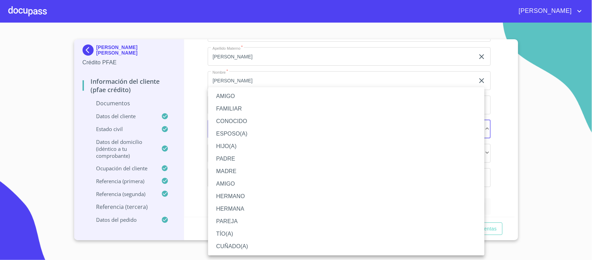
click at [226, 109] on li "FAMILIAR" at bounding box center [346, 108] width 277 height 12
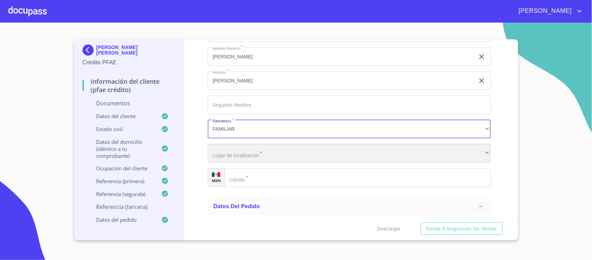
click at [222, 160] on div "​" at bounding box center [349, 153] width 283 height 19
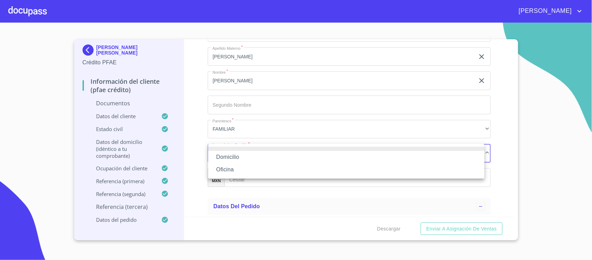
click at [225, 165] on li "Oficina" at bounding box center [346, 169] width 277 height 12
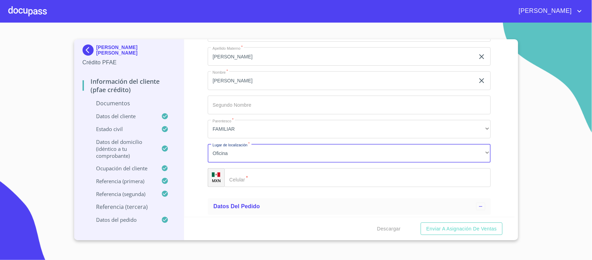
click at [261, 180] on input "Documento de identificación.   *" at bounding box center [358, 177] width 267 height 19
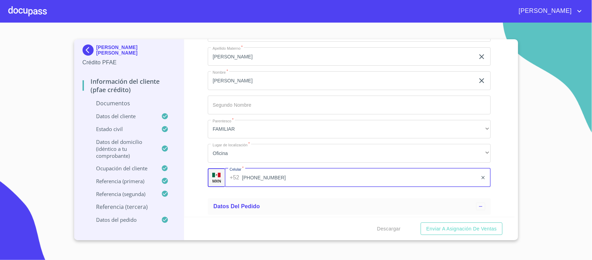
type input "[PHONE_NUMBER]"
click at [197, 136] on div "Información del cliente (PFAE crédito) Documentos Documento de identificación. …" at bounding box center [349, 127] width 331 height 177
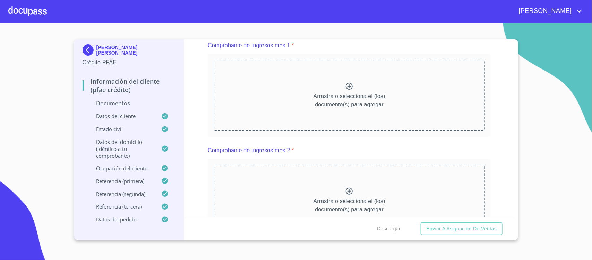
scroll to position [709, 0]
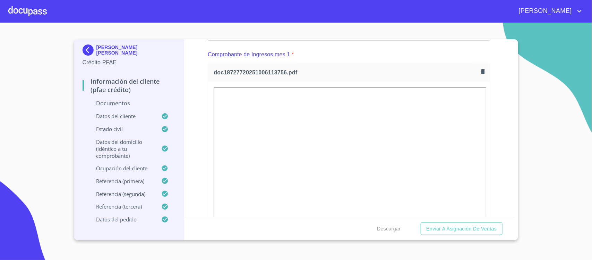
click at [495, 119] on div "Información del cliente (PFAE crédito) Documentos Documento de identificación. …" at bounding box center [349, 127] width 331 height 177
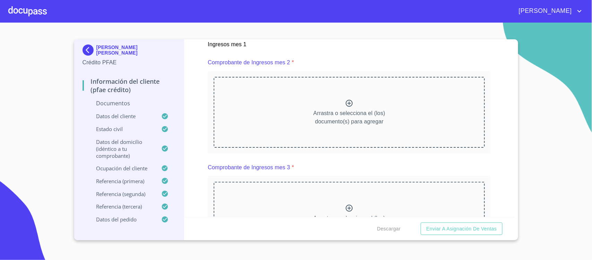
scroll to position [1012, 0]
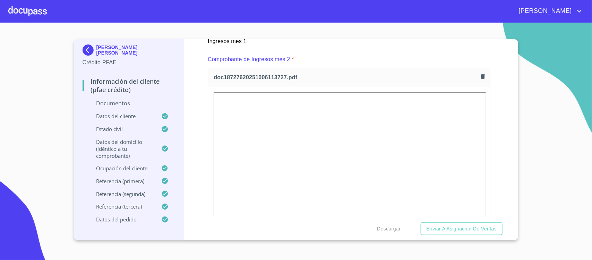
click at [495, 145] on div "Información del cliente (PFAE crédito) Documentos Documento de identificación. …" at bounding box center [349, 127] width 331 height 177
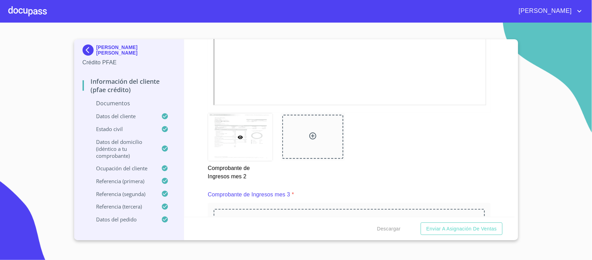
scroll to position [1316, 0]
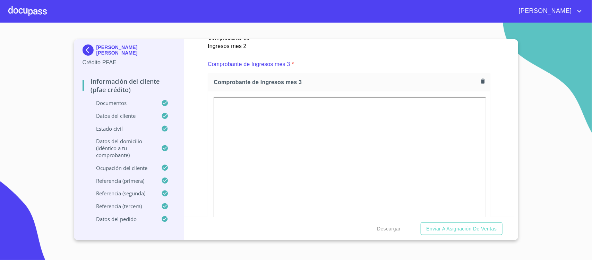
click at [494, 152] on div "Información del cliente (PFAE crédito) Documentos Documento de identificación. …" at bounding box center [349, 127] width 331 height 177
click at [386, 227] on span "Descargar" at bounding box center [389, 228] width 24 height 9
click at [566, 51] on section "[PERSON_NAME] [PERSON_NAME] Crédito PFAE Información del cliente (PFAE crédito)…" at bounding box center [296, 141] width 592 height 237
click at [384, 229] on span "Descargar" at bounding box center [389, 228] width 24 height 9
